Goal: Task Accomplishment & Management: Manage account settings

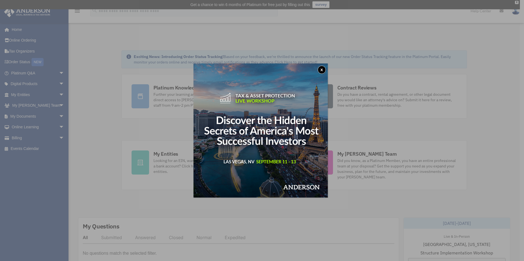
click at [326, 67] on button "x" at bounding box center [322, 70] width 8 height 8
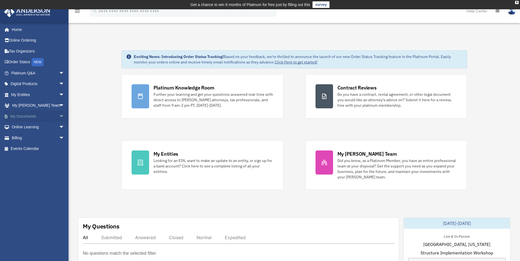
click at [59, 116] on span "arrow_drop_down" at bounding box center [64, 116] width 11 height 11
click at [39, 126] on link "Box" at bounding box center [40, 127] width 65 height 11
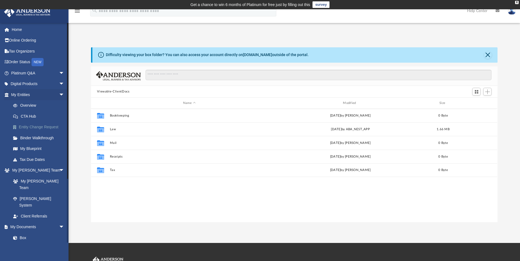
scroll to position [121, 402]
click at [119, 211] on div "Collaborated Folder Bookkeeping Mon Jul 7 2025 by Charles Rogler 0 Byte Collabo…" at bounding box center [294, 165] width 406 height 113
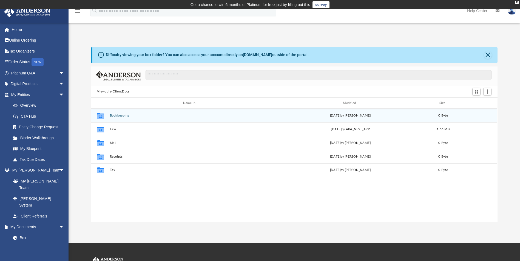
click at [118, 117] on button "Bookkeeping" at bounding box center [189, 116] width 159 height 4
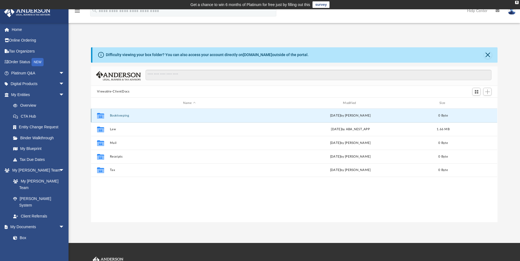
click at [118, 117] on button "Bookkeeping" at bounding box center [189, 116] width 159 height 4
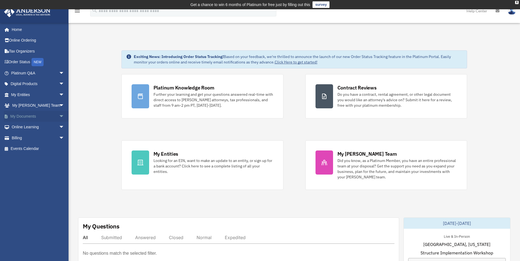
click at [59, 116] on span "arrow_drop_down" at bounding box center [64, 116] width 11 height 11
click at [27, 128] on link "Box" at bounding box center [40, 127] width 65 height 11
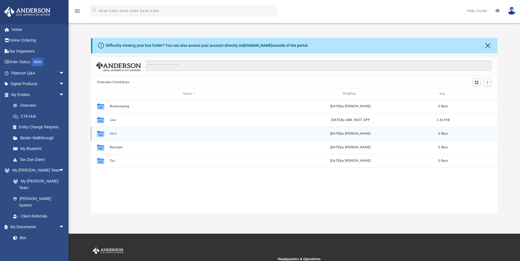
scroll to position [121, 402]
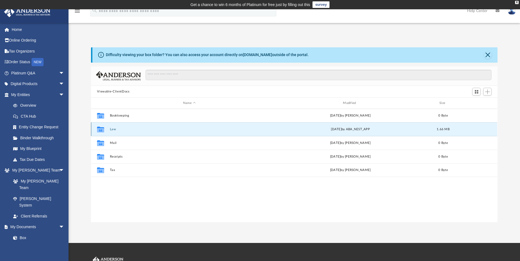
click at [119, 131] on button "Law" at bounding box center [189, 130] width 159 height 4
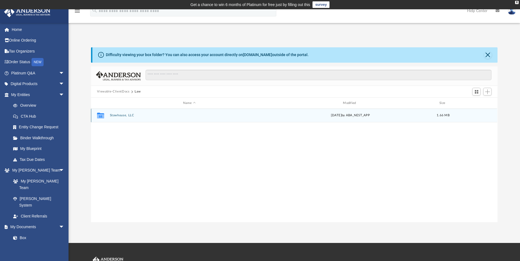
click at [119, 116] on button "Stowhouse, LLC" at bounding box center [189, 116] width 159 height 4
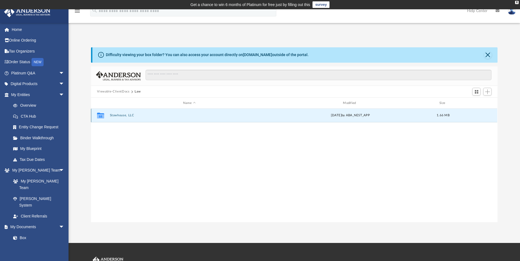
click at [119, 116] on button "Stowhouse, LLC" at bounding box center [189, 116] width 159 height 4
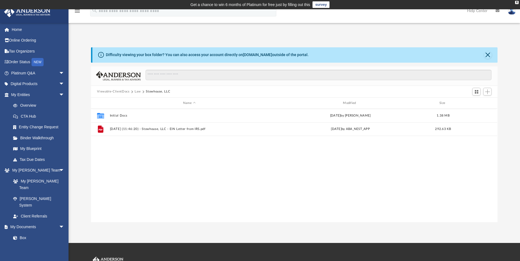
click at [134, 148] on div "Collaborated Folder Initial Docs Fri Jul 18 2025 by Skye Lovelace 1.38 MB File …" at bounding box center [294, 165] width 406 height 113
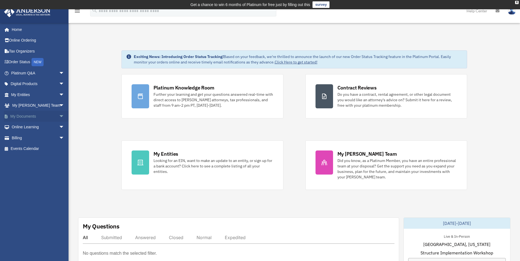
click at [59, 117] on span "arrow_drop_down" at bounding box center [64, 116] width 11 height 11
click at [32, 127] on link "Box" at bounding box center [40, 127] width 65 height 11
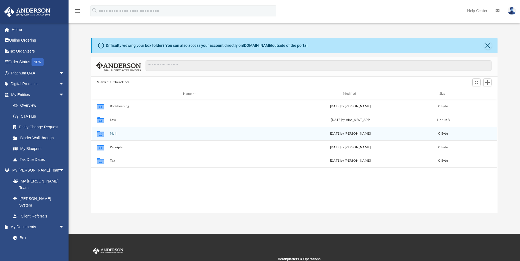
scroll to position [121, 402]
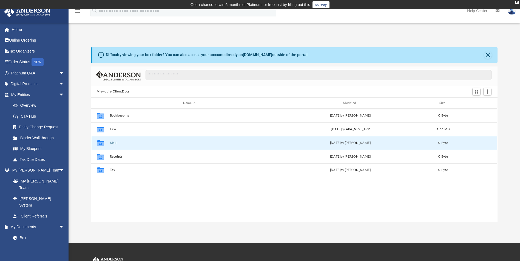
click at [139, 143] on button "Mail" at bounding box center [189, 143] width 159 height 4
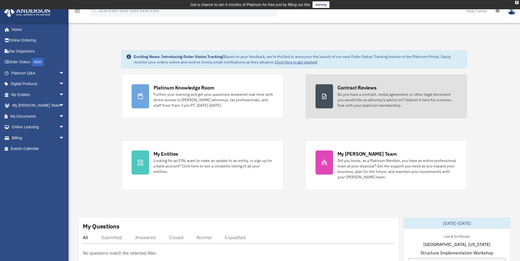
click at [374, 100] on div "Do you have a contract, rental agreement, or other legal document you would lik…" at bounding box center [397, 100] width 120 height 16
click at [373, 98] on div "Do you have a contract, rental agreement, or other legal document you would lik…" at bounding box center [397, 100] width 120 height 16
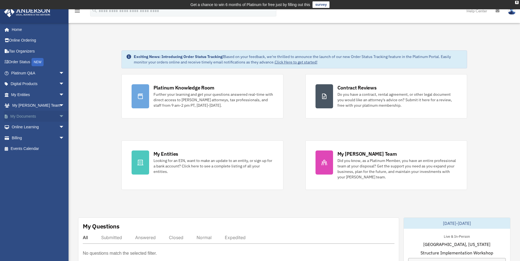
click at [59, 115] on span "arrow_drop_down" at bounding box center [64, 116] width 11 height 11
click at [39, 128] on link "Box" at bounding box center [40, 127] width 65 height 11
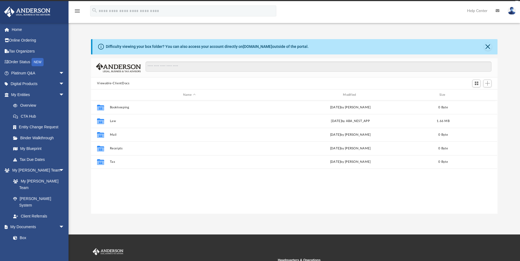
scroll to position [121, 402]
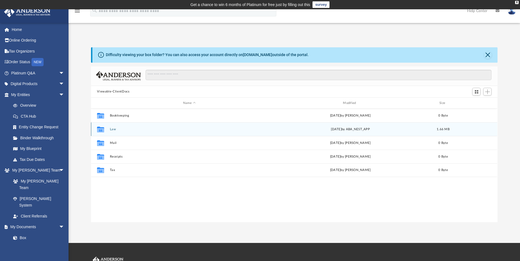
click at [114, 130] on button "Law" at bounding box center [189, 130] width 159 height 4
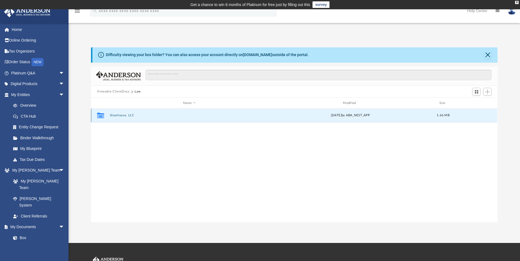
click at [122, 115] on button "Stowhouse, LLC" at bounding box center [189, 116] width 159 height 4
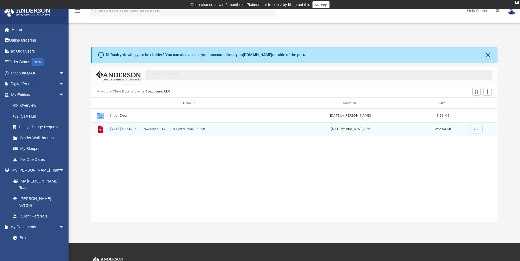
click at [184, 129] on button "2025.07.29 (11:46:20) - Stowhouse, LLC - EIN Letter from IRS.pdf" at bounding box center [189, 130] width 159 height 4
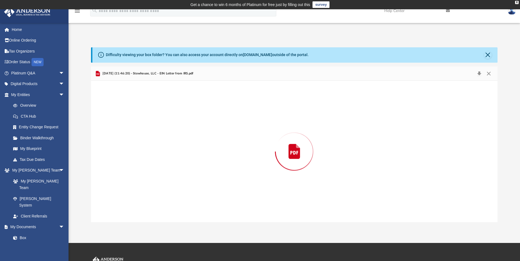
click at [184, 129] on div "Preview" at bounding box center [294, 151] width 406 height 141
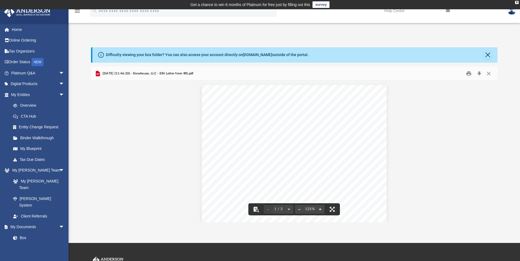
click at [75, 12] on icon "menu" at bounding box center [77, 11] width 7 height 7
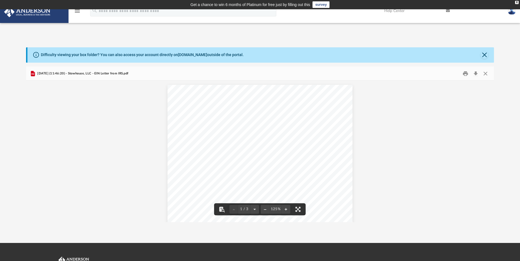
scroll to position [121, 464]
click at [482, 57] on button "Close" at bounding box center [484, 55] width 8 height 8
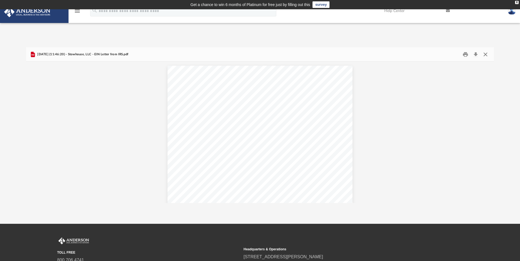
click at [487, 52] on button "Close" at bounding box center [485, 54] width 10 height 8
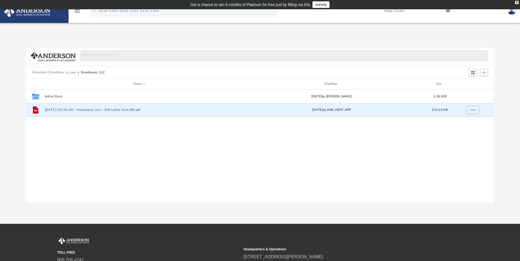
click at [222, 159] on div "Collaborated Folder Initial Docs Fri Jul 18 2025 by Skye Lovelace 1.38 MB File …" at bounding box center [260, 146] width 468 height 113
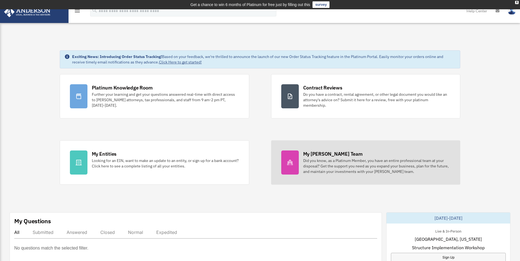
click at [328, 167] on div "Did you know, as a Platinum Member, you have an entire professional team at you…" at bounding box center [376, 166] width 147 height 16
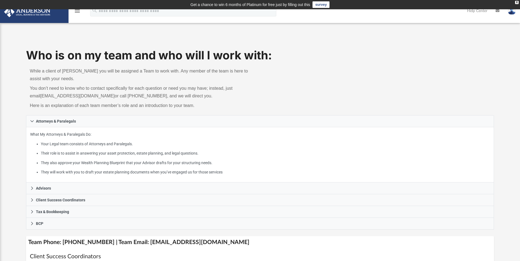
click at [514, 12] on img at bounding box center [512, 11] width 8 height 8
click at [414, 47] on link "Logout" at bounding box center [429, 47] width 55 height 11
